Goal: Find specific page/section: Find specific page/section

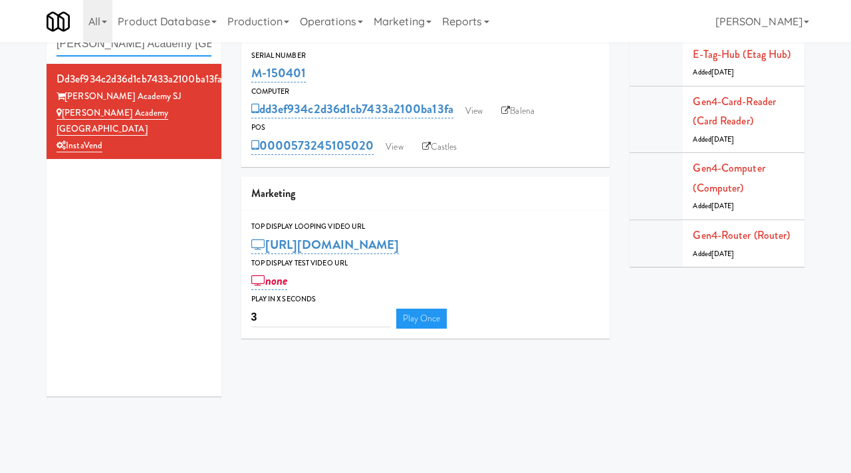
click at [209, 46] on input "[PERSON_NAME] Academy [GEOGRAPHIC_DATA]" at bounding box center [133, 44] width 155 height 25
paste input "La Plaza - Cooler 3 Top"
type input "La Plaza - Cooler 3 Top"
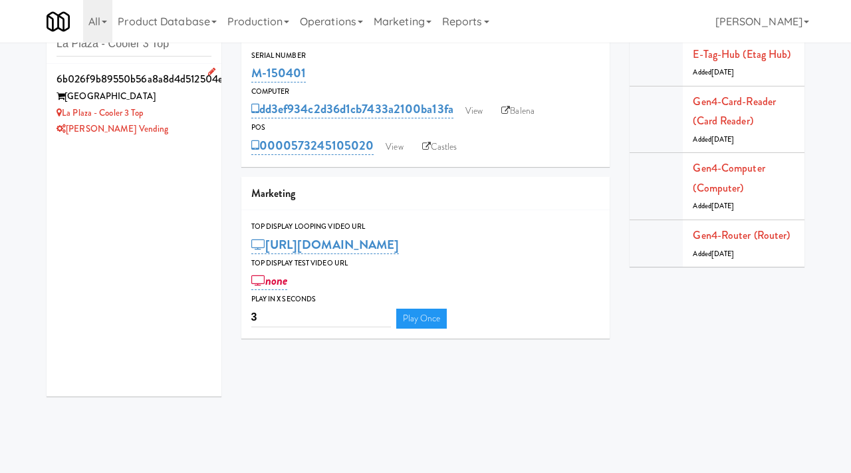
click at [166, 115] on div "La Plaza - Cooler 3 Top" at bounding box center [133, 113] width 155 height 17
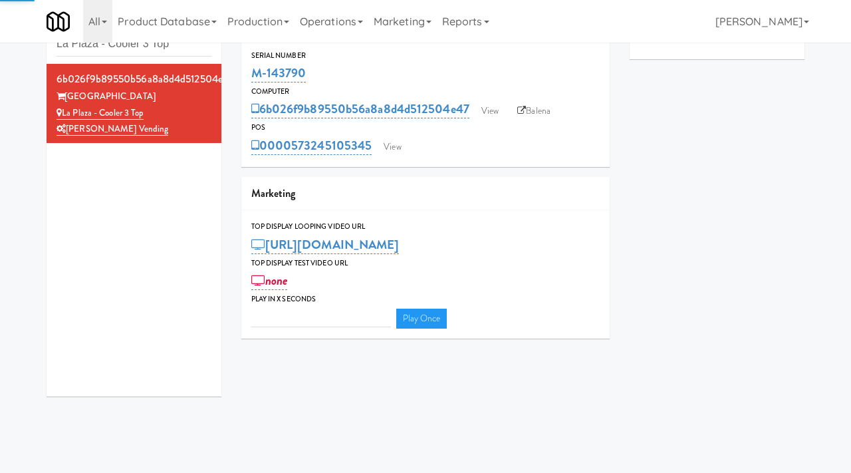
type input "3"
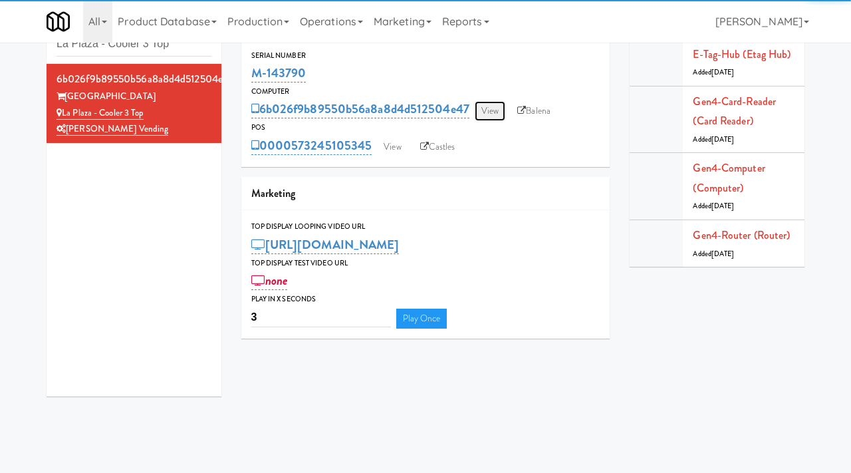
click at [498, 113] on link "View" at bounding box center [490, 111] width 31 height 20
